Goal: Navigation & Orientation: Find specific page/section

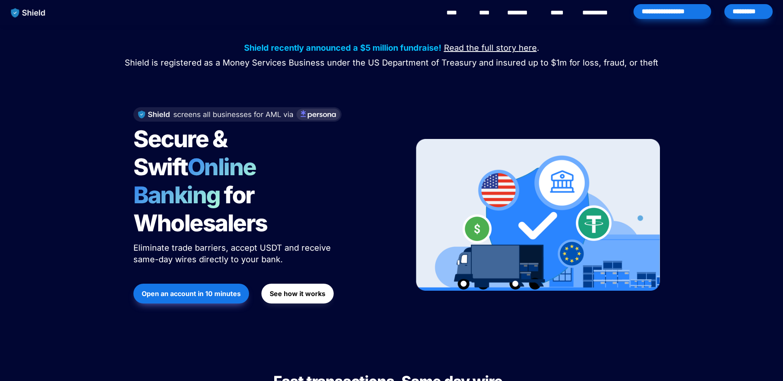
click at [528, 12] on link "********" at bounding box center [521, 13] width 29 height 10
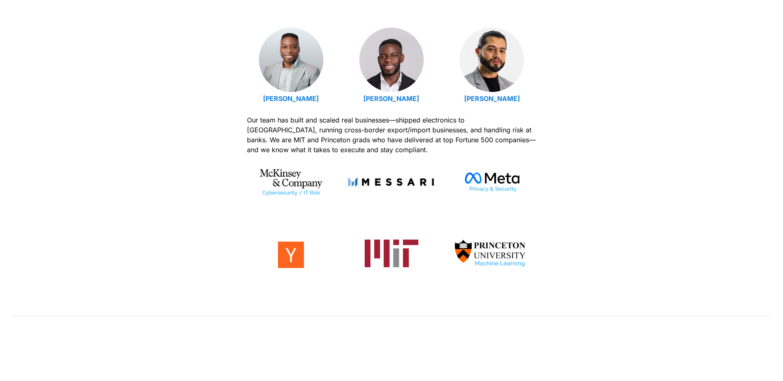
scroll to position [271, 0]
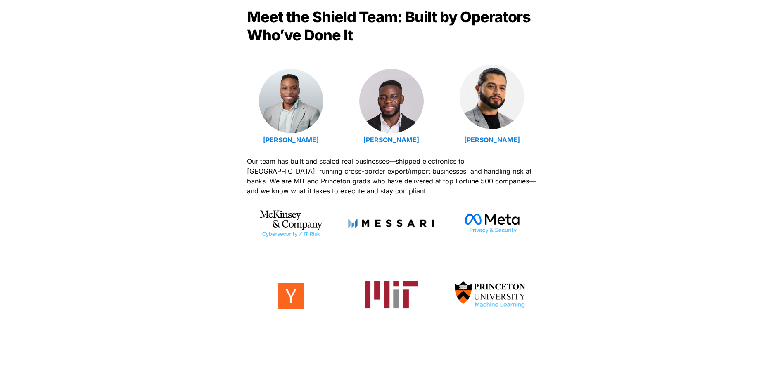
click at [497, 101] on img at bounding box center [491, 97] width 64 height 64
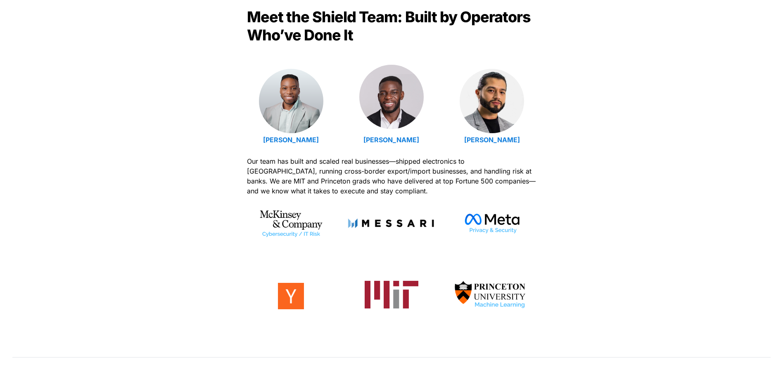
click at [398, 116] on img at bounding box center [391, 97] width 64 height 64
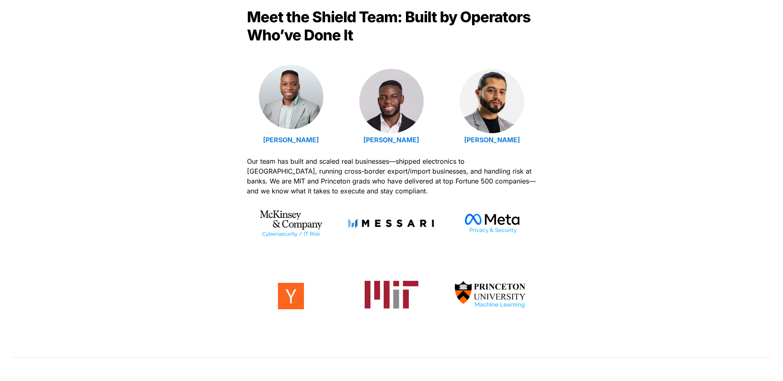
click at [285, 99] on img at bounding box center [291, 97] width 64 height 64
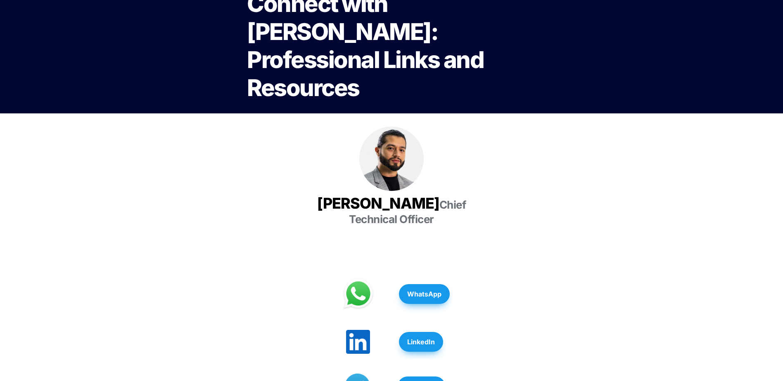
scroll to position [41, 0]
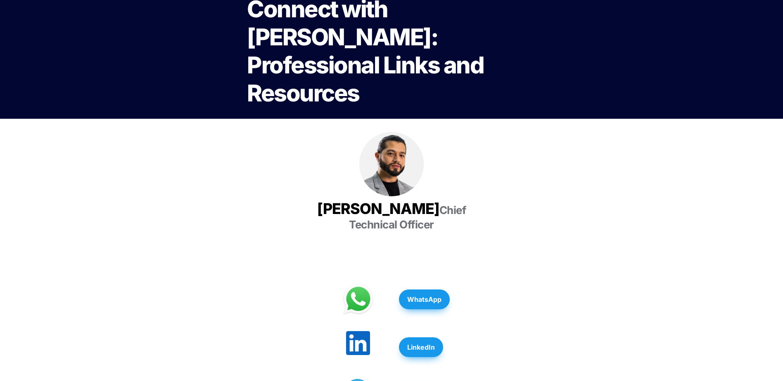
click at [363, 331] on img at bounding box center [358, 343] width 24 height 24
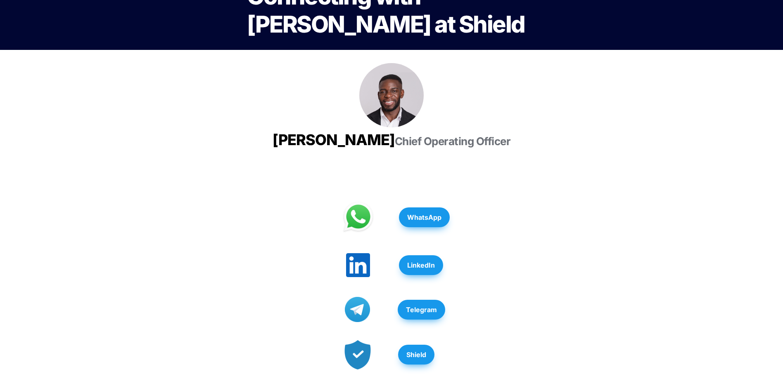
scroll to position [83, 0]
click at [426, 269] on strong "LinkedIn" at bounding box center [421, 265] width 28 height 8
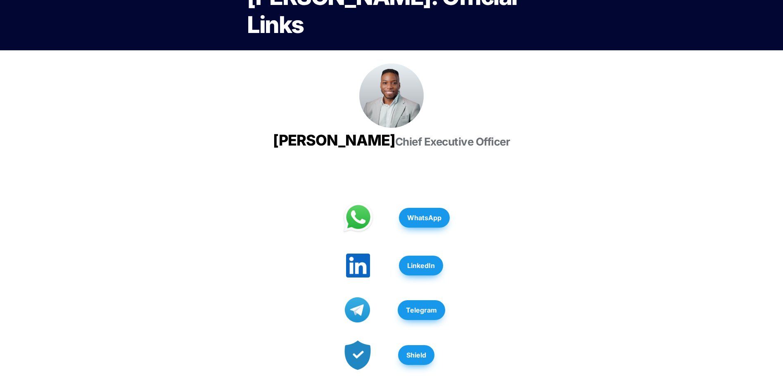
scroll to position [83, 0]
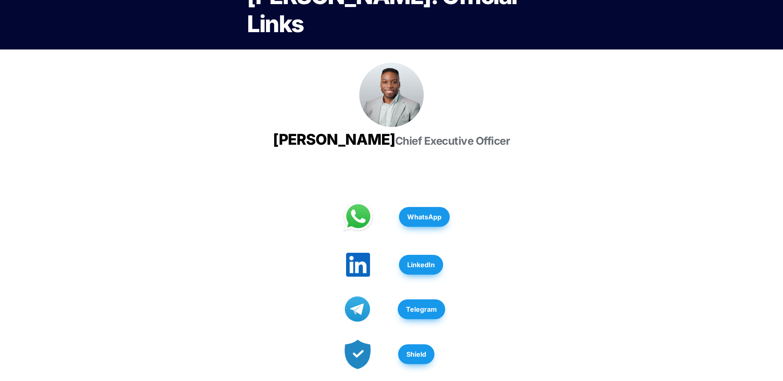
click at [426, 269] on strong "LinkedIn" at bounding box center [421, 265] width 28 height 8
